Goal: Check status: Check status

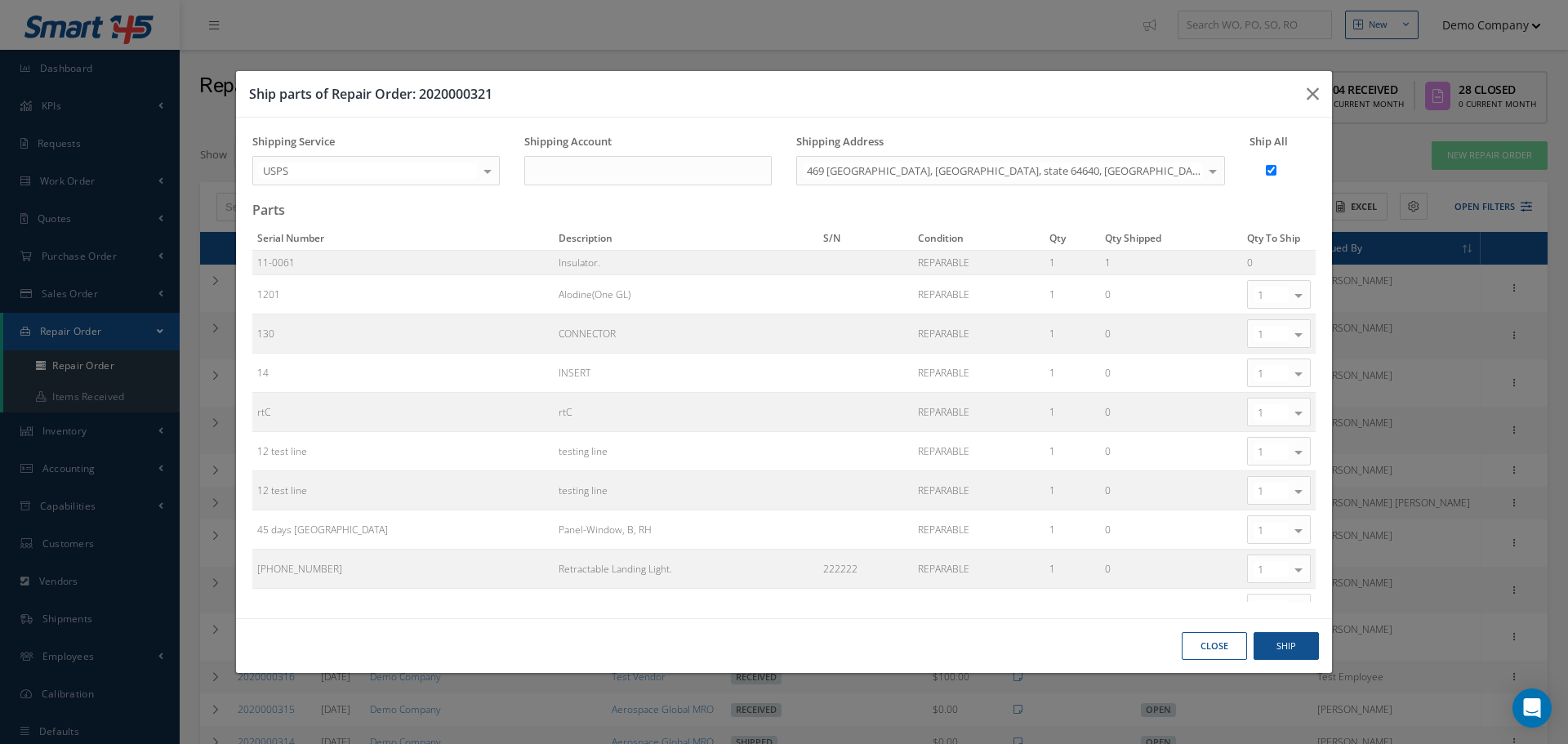
select select "25"
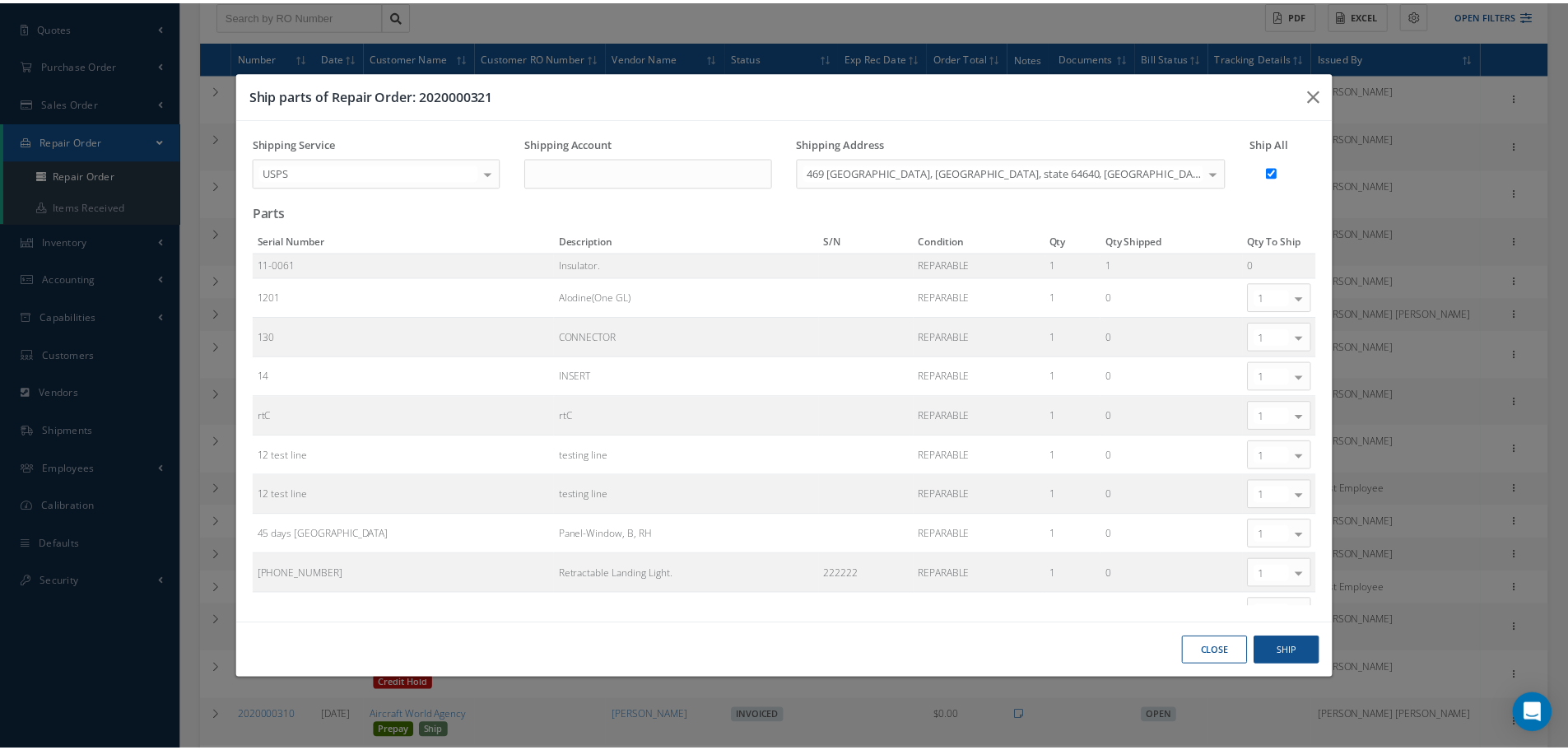
scroll to position [157, 0]
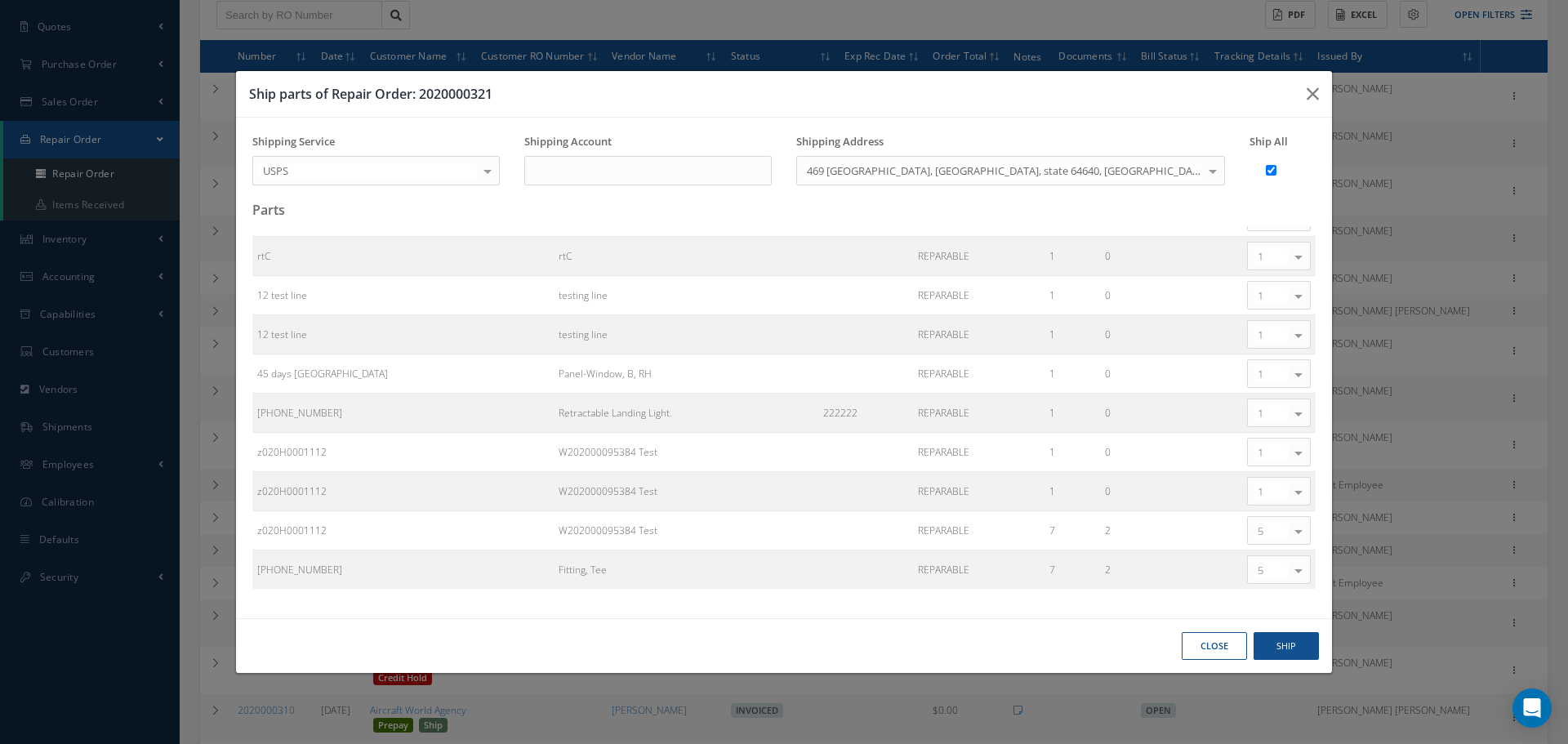
click at [1189, 642] on button "Close" at bounding box center [1214, 646] width 65 height 29
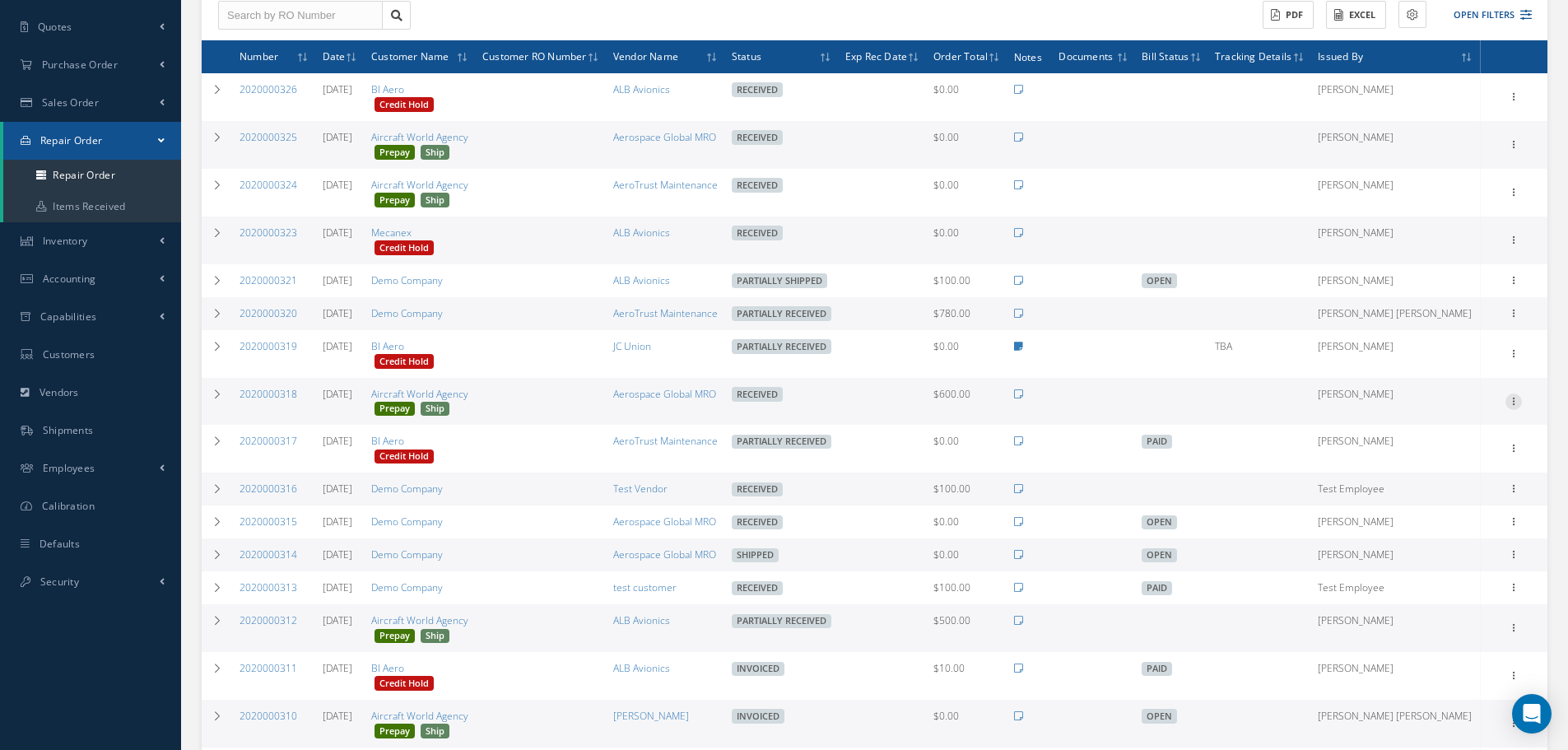
click at [1517, 400] on icon at bounding box center [1512, 400] width 16 height 13
click at [1454, 535] on link "Ship" at bounding box center [1438, 538] width 130 height 22
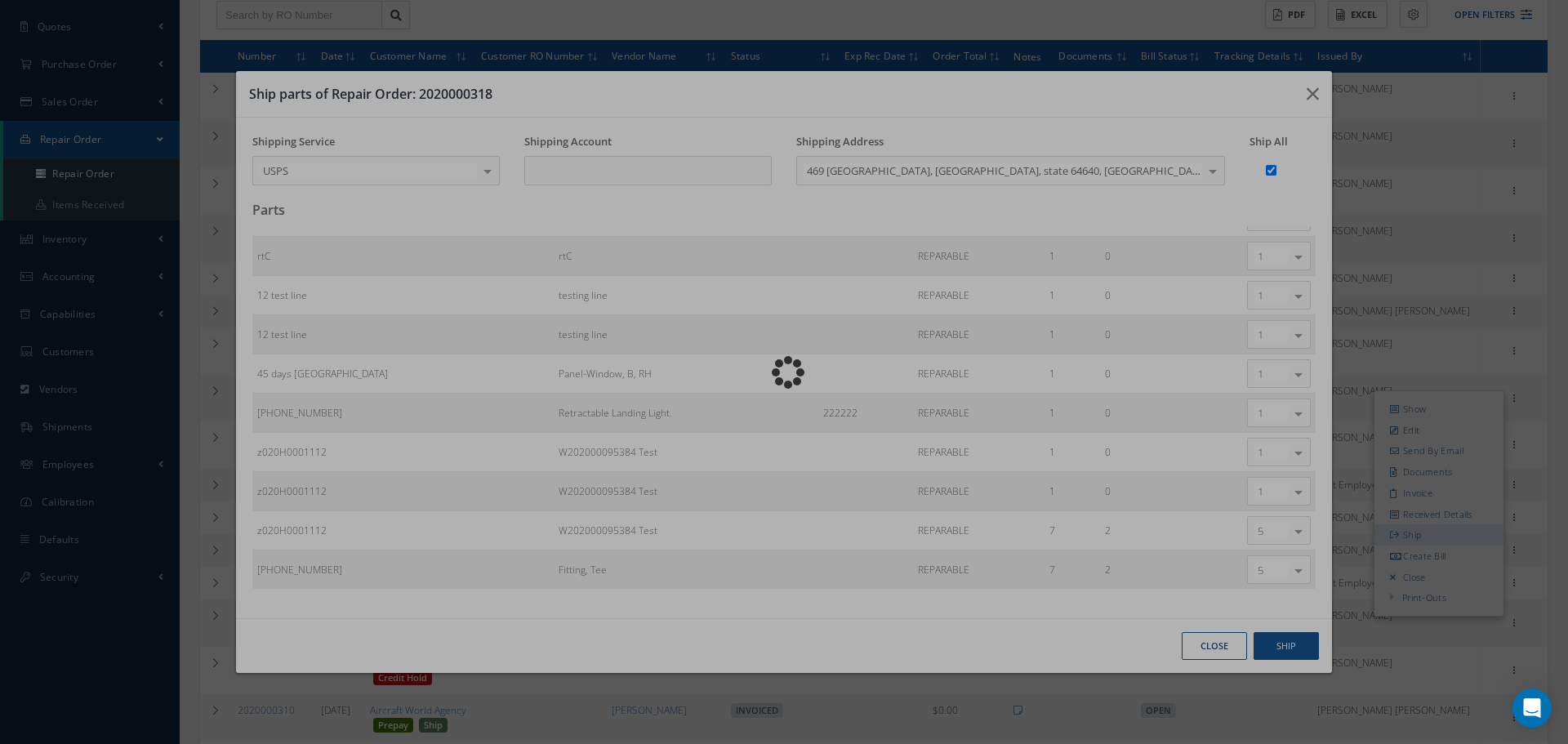
type input "123"
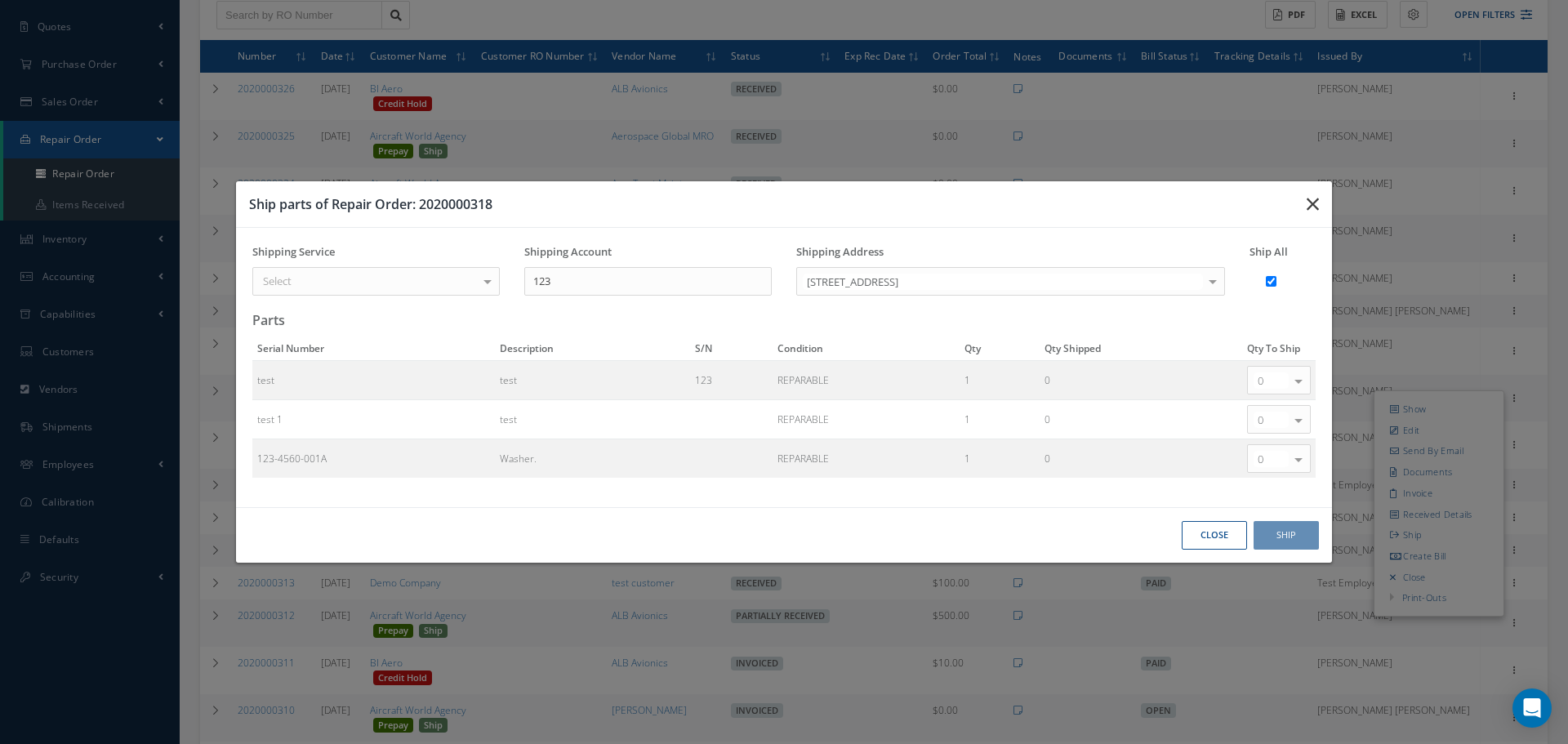
click at [1317, 202] on icon "button" at bounding box center [1312, 204] width 12 height 20
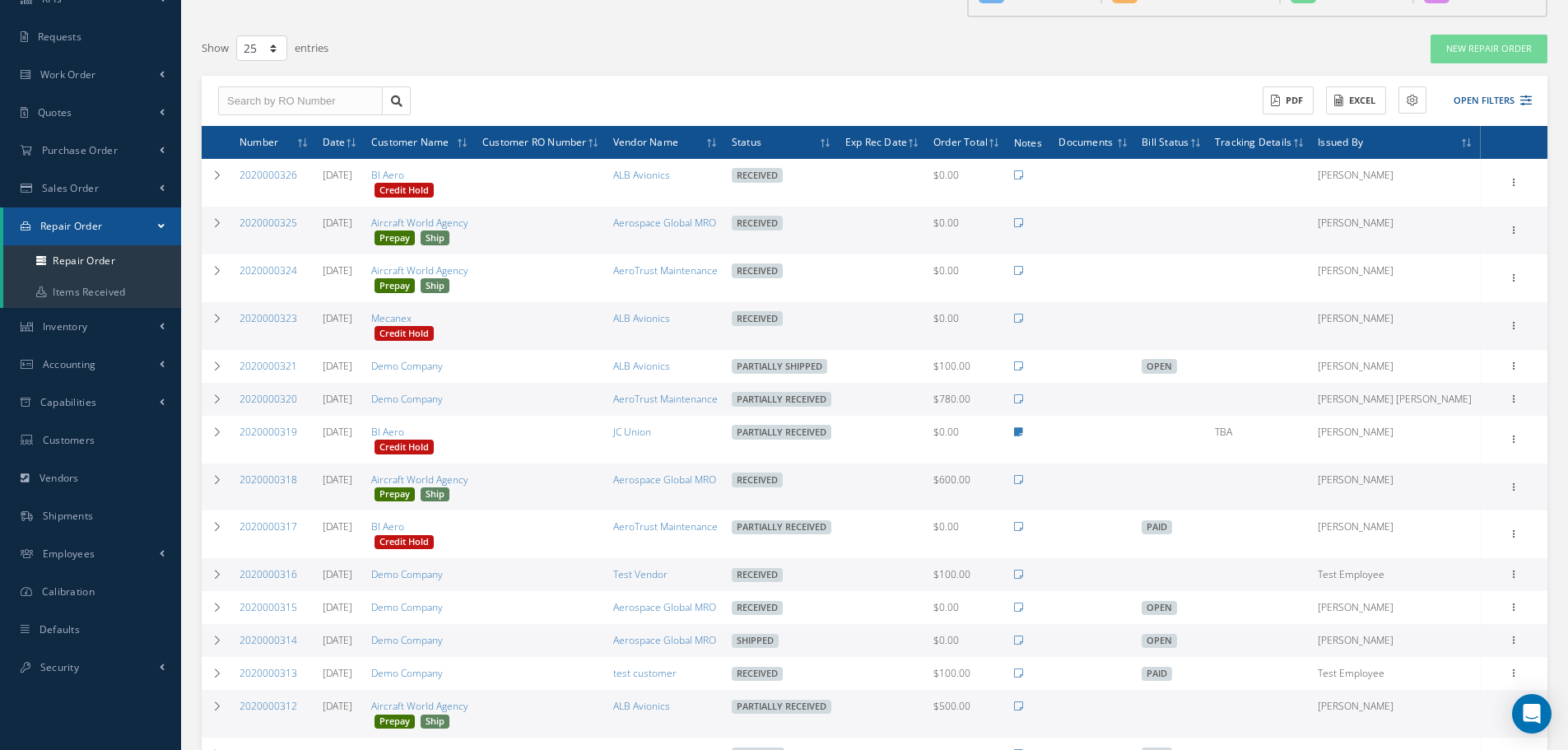
scroll to position [0, 0]
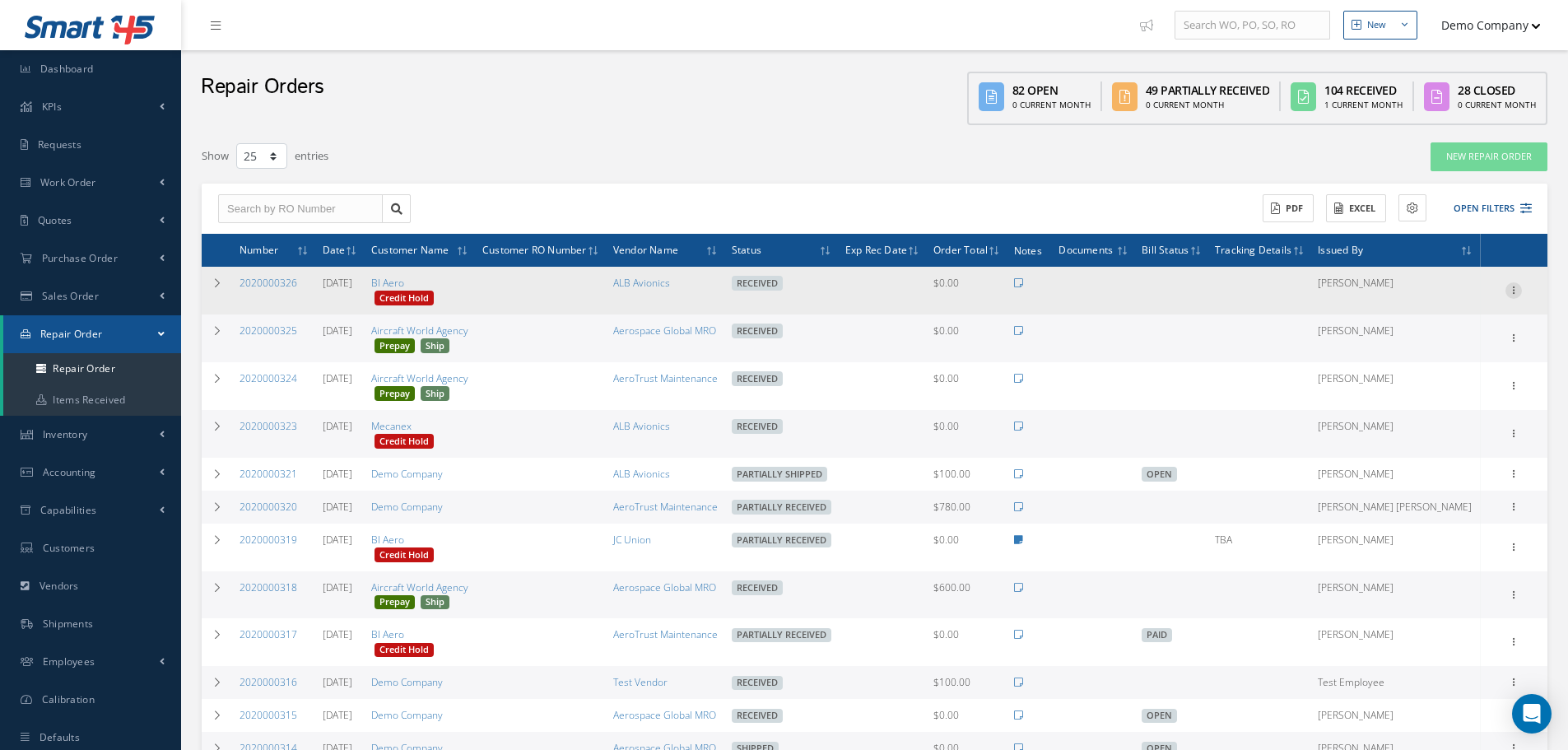
click at [1511, 287] on icon at bounding box center [1512, 289] width 16 height 13
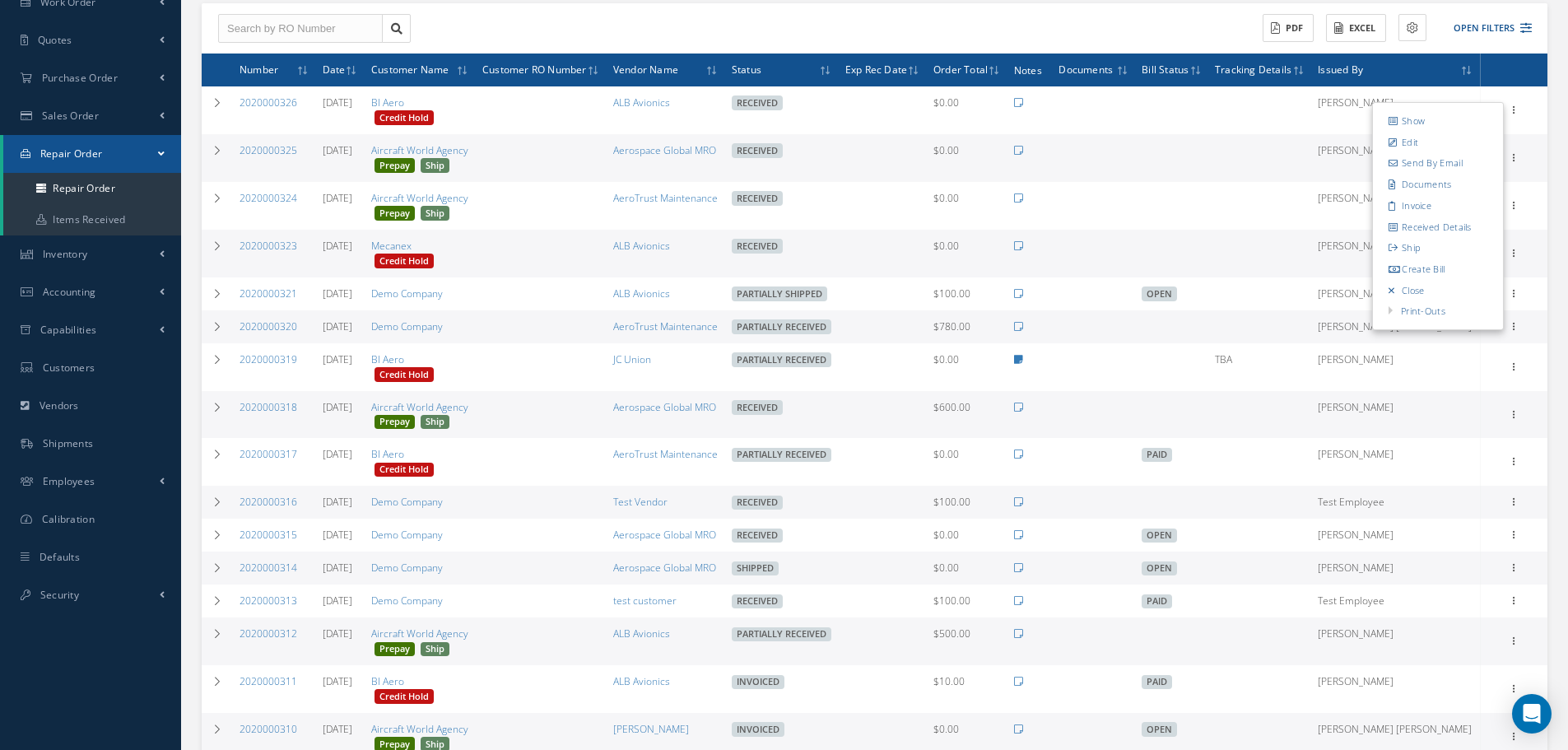
scroll to position [165, 0]
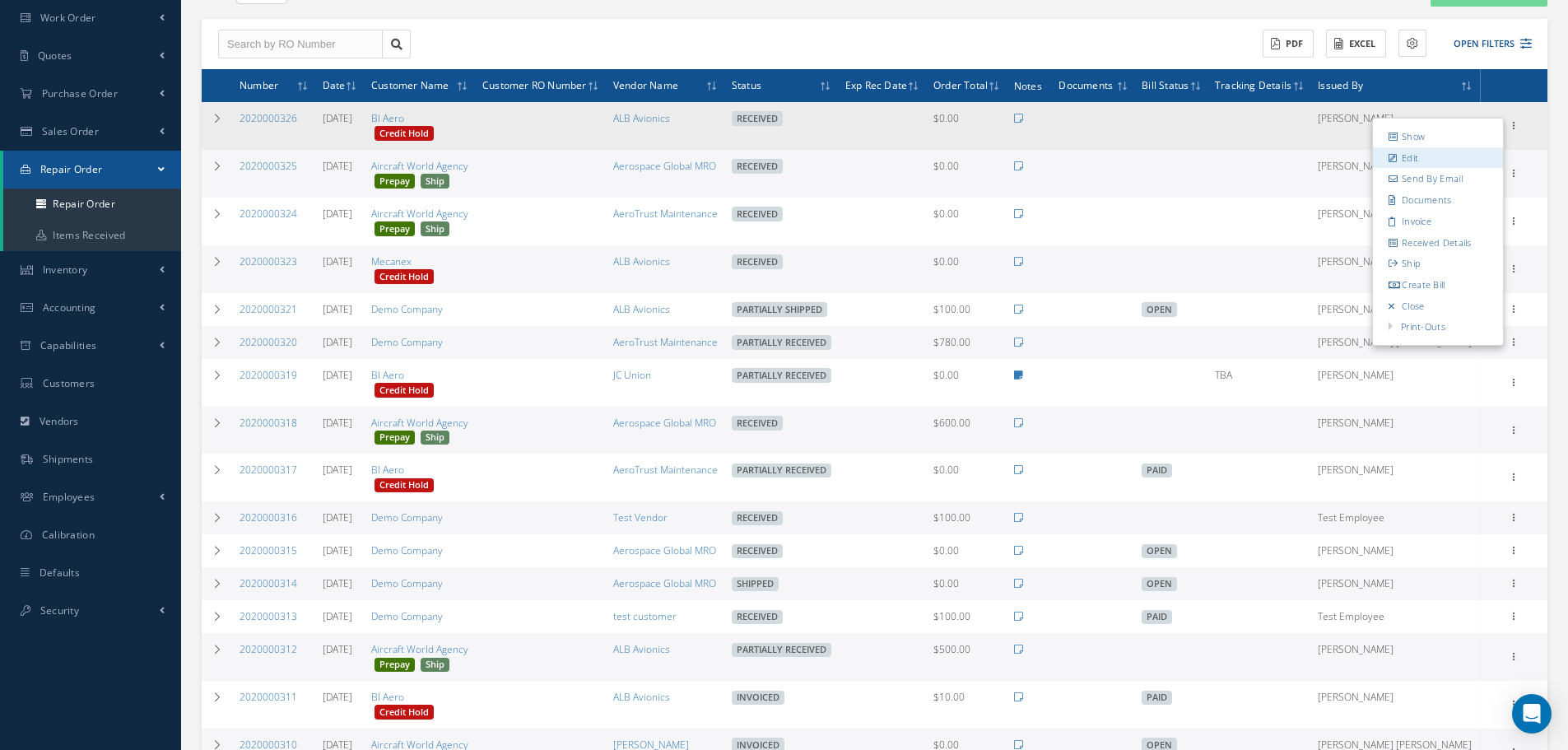
click at [1400, 157] on link "Edit" at bounding box center [1438, 158] width 130 height 22
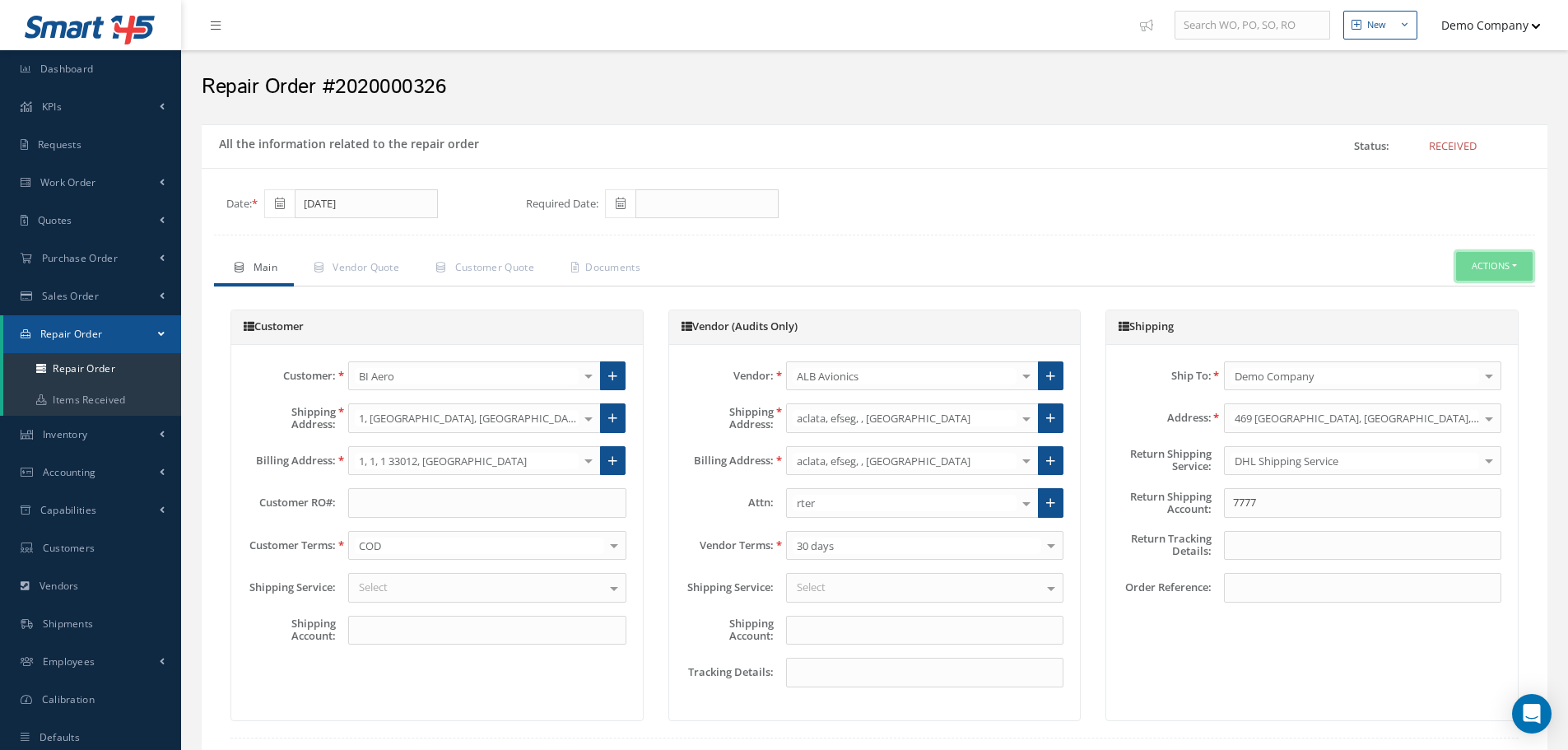
click at [1485, 260] on button "Actions" at bounding box center [1494, 266] width 76 height 29
click at [1060, 134] on div "Status: Received" at bounding box center [1210, 146] width 673 height 29
